Goal: Task Accomplishment & Management: Complete application form

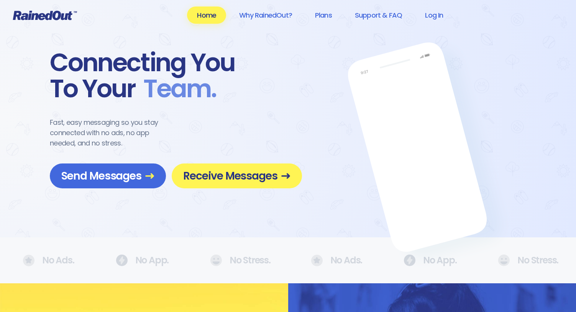
click at [121, 54] on div "Connecting You To Your Team ." at bounding box center [176, 76] width 252 height 52
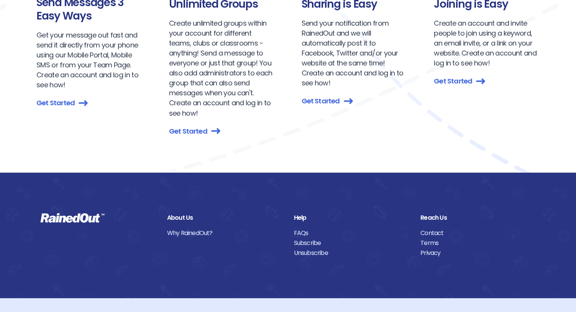
scroll to position [890, 0]
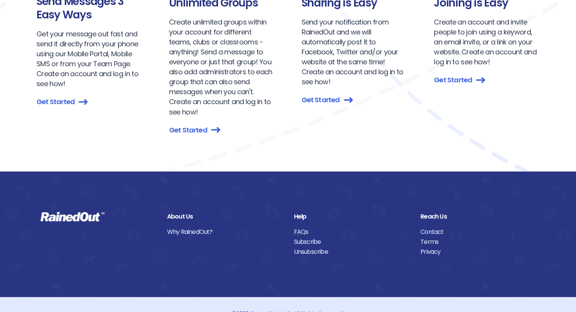
click at [303, 247] on link "Unsubscribe" at bounding box center [351, 252] width 115 height 10
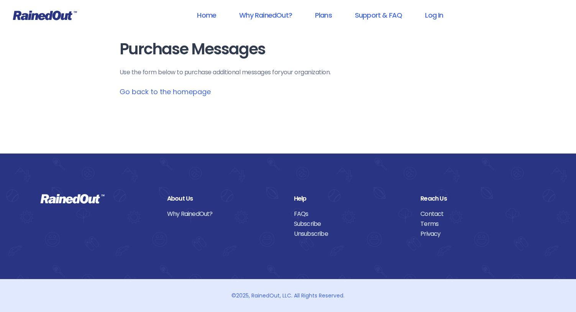
click at [316, 237] on link "Unsubscribe" at bounding box center [351, 234] width 115 height 10
click at [139, 93] on link "Go back to the homepage" at bounding box center [165, 92] width 91 height 10
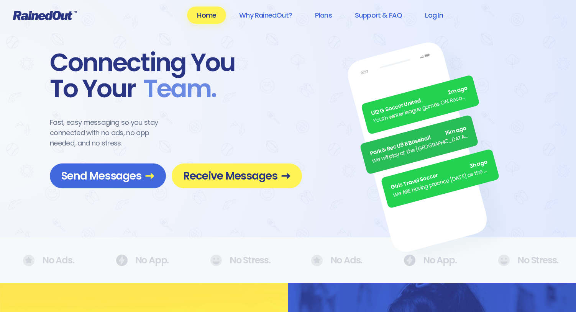
click at [432, 18] on link "Log In" at bounding box center [434, 15] width 38 height 17
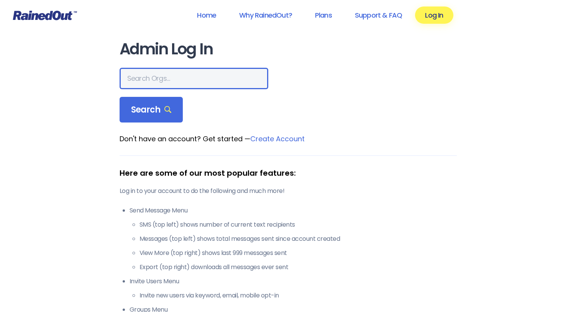
click at [135, 80] on input "text" at bounding box center [194, 78] width 149 height 21
type input "town of [GEOGRAPHIC_DATA]"
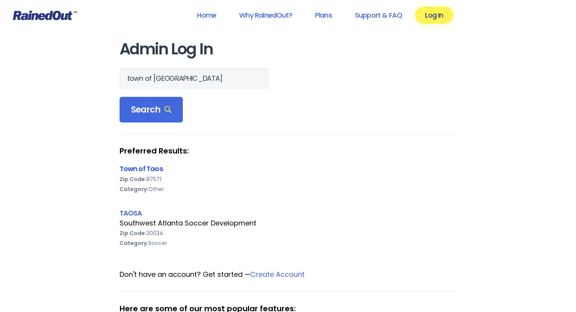
click at [138, 169] on link "Town of Taos" at bounding box center [141, 169] width 43 height 10
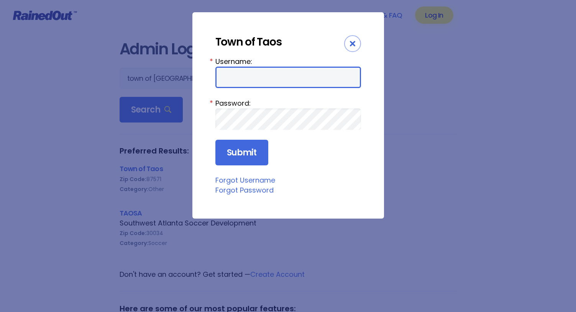
click at [235, 79] on input "Username:" at bounding box center [288, 77] width 146 height 21
type input "townoftaos"
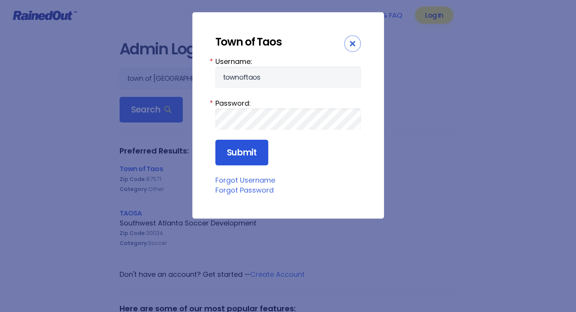
click at [247, 147] on input "Submit" at bounding box center [241, 153] width 53 height 26
